Goal: Find specific page/section: Find specific page/section

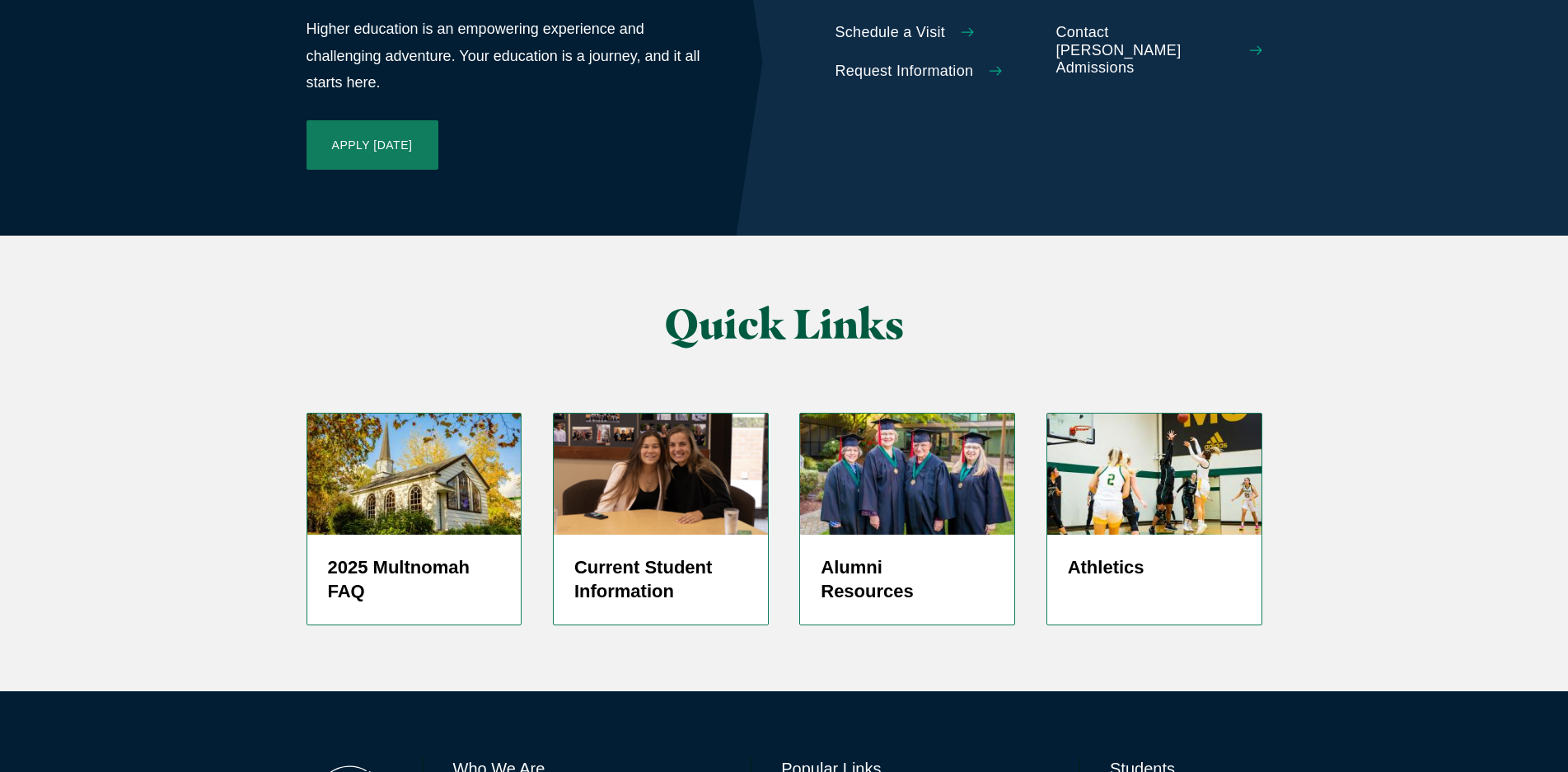
scroll to position [3955, 0]
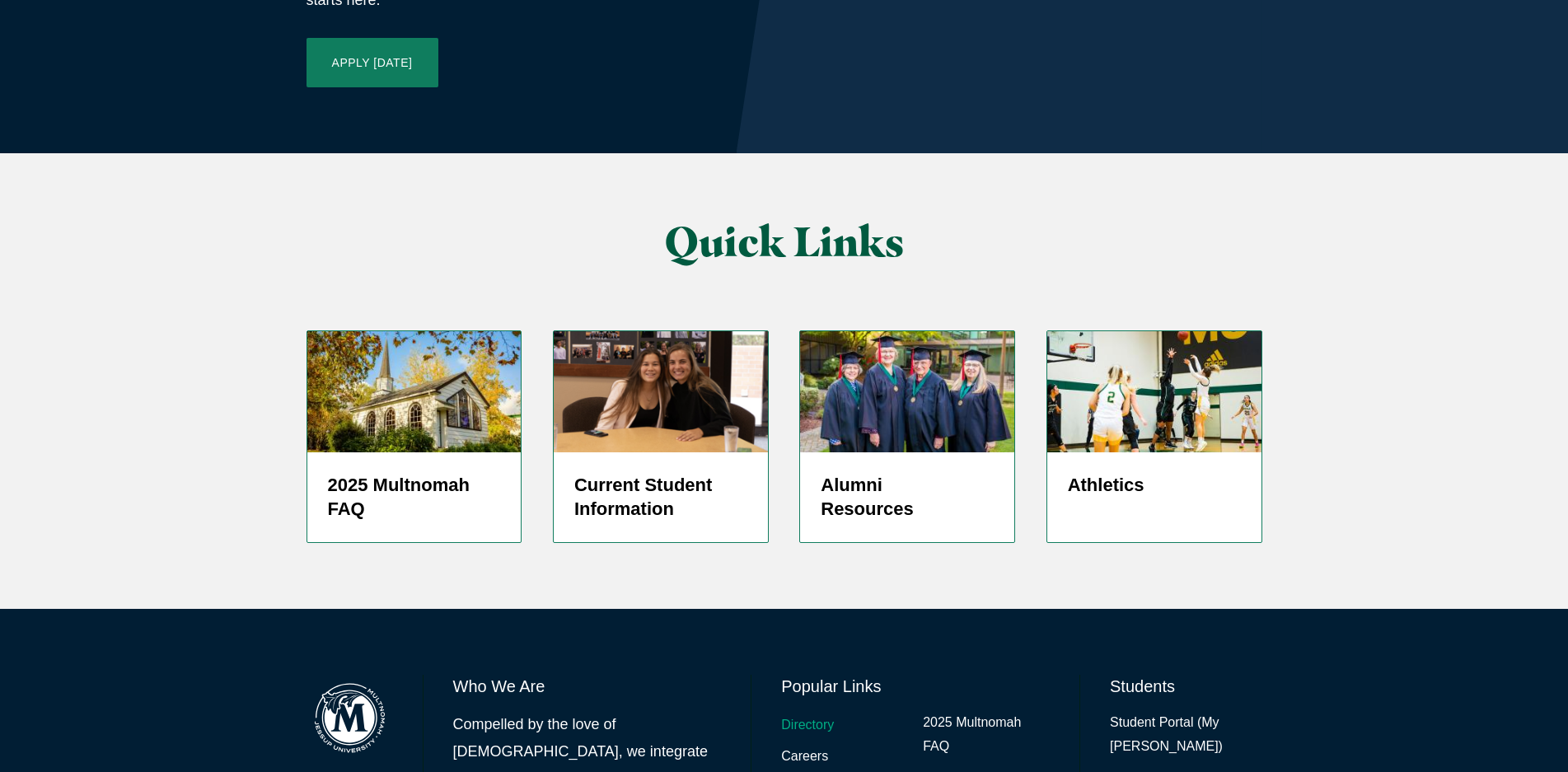
click at [824, 713] on link "Directory" at bounding box center [807, 725] width 52 height 23
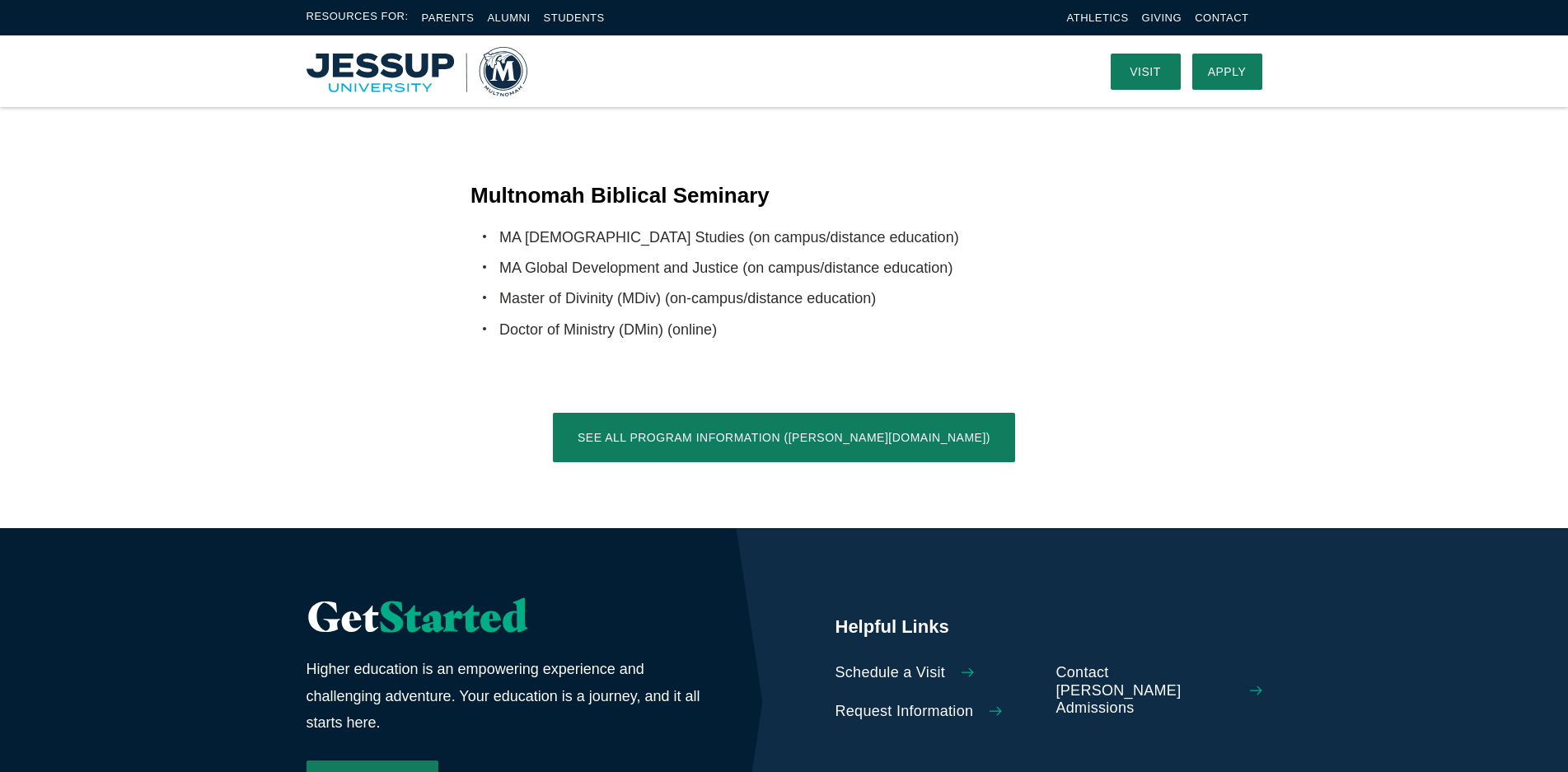
scroll to position [3213, 0]
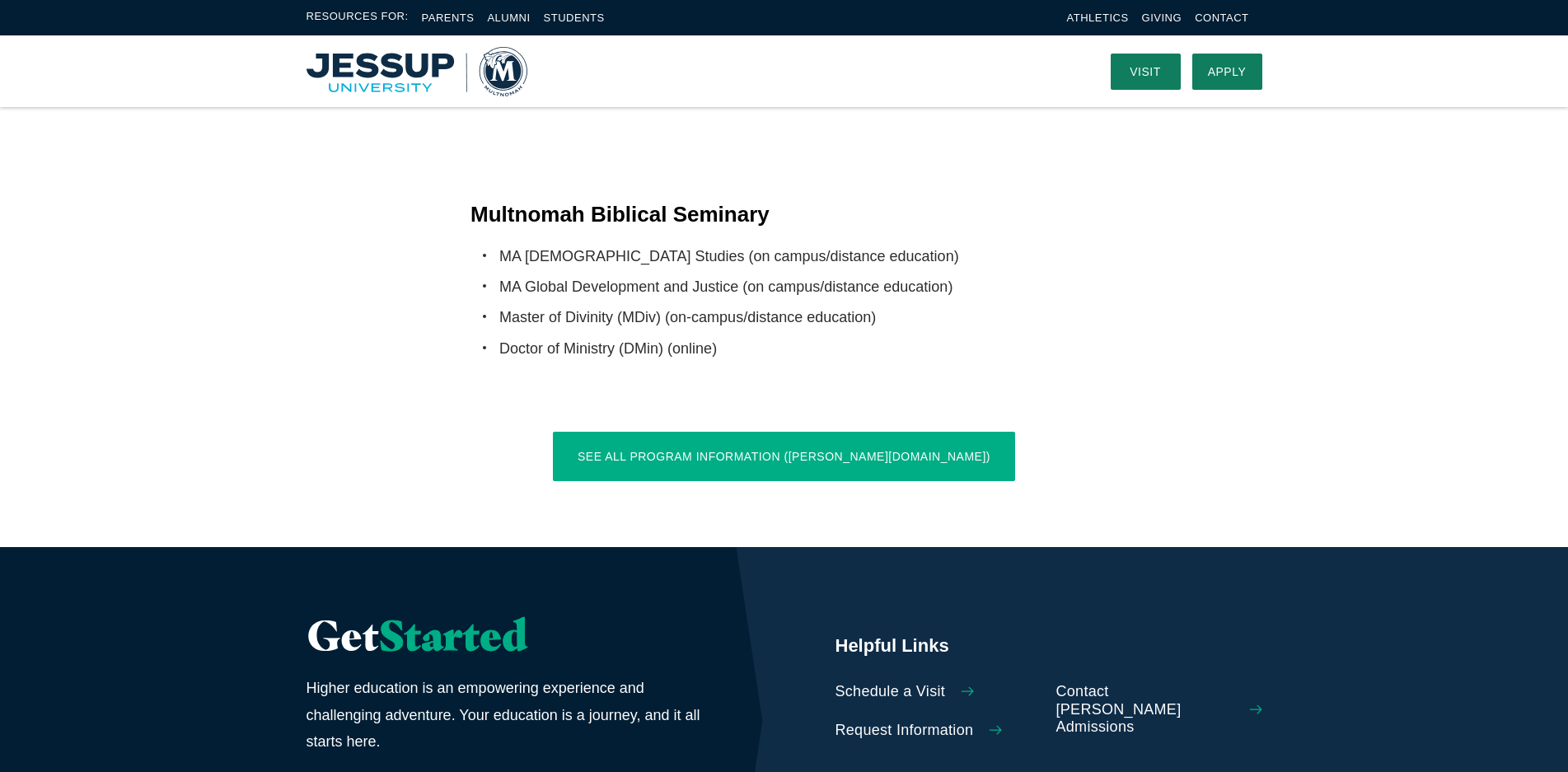
click at [853, 432] on link "See All Program Information ([PERSON_NAME][DOMAIN_NAME])" at bounding box center [784, 456] width 462 height 50
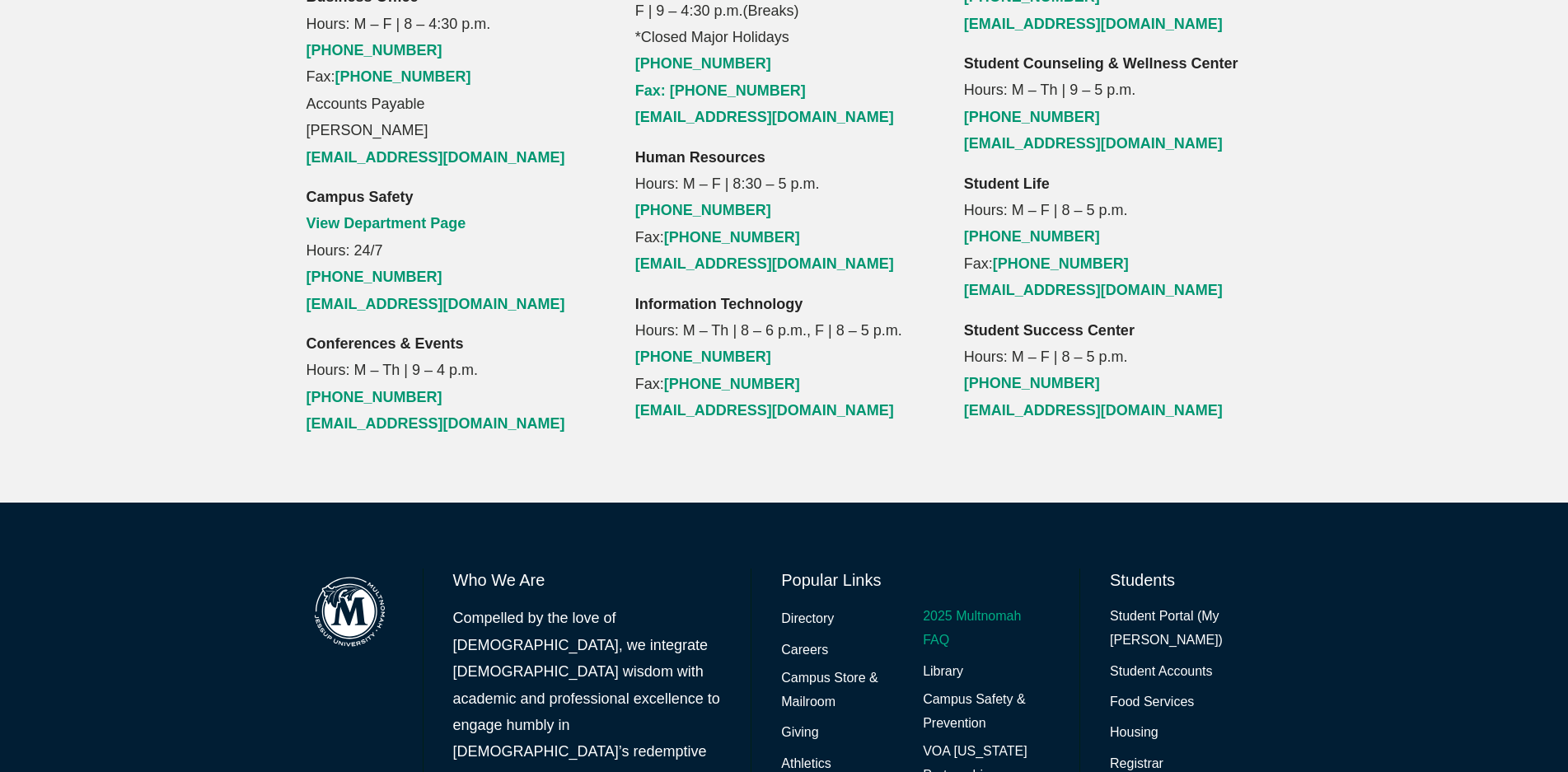
scroll to position [1948, 0]
